Goal: Information Seeking & Learning: Learn about a topic

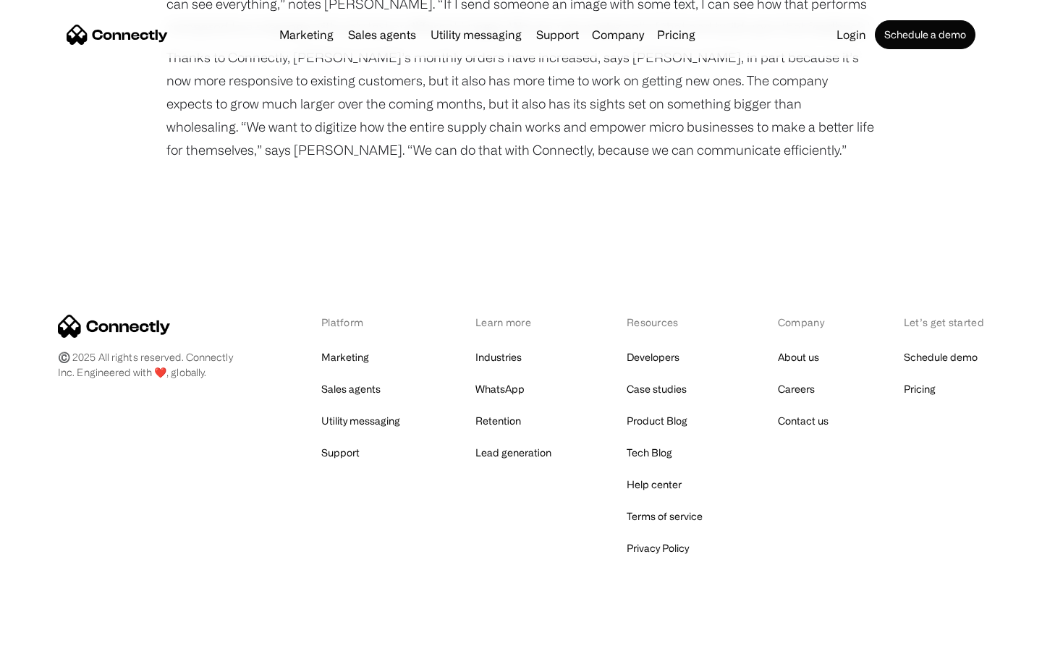
scroll to position [1842, 0]
